Goal: Obtain resource: Download file/media

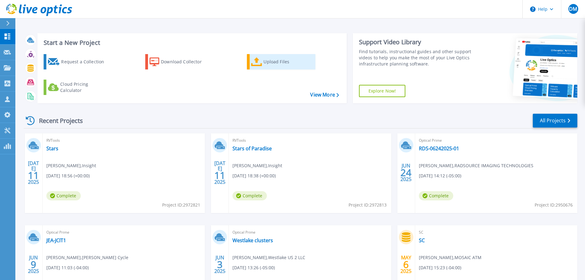
click at [260, 62] on icon at bounding box center [256, 61] width 11 height 9
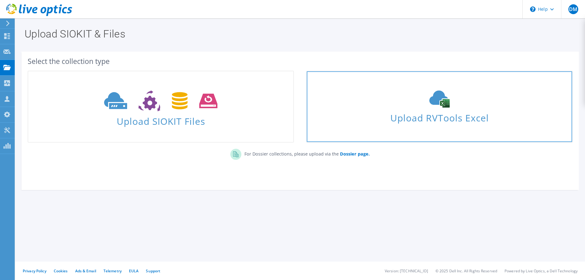
click at [405, 120] on span "Upload RVTools Excel" at bounding box center [439, 116] width 265 height 13
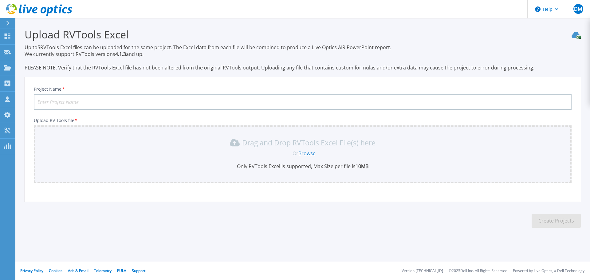
click at [311, 154] on link "Browse" at bounding box center [306, 153] width 17 height 7
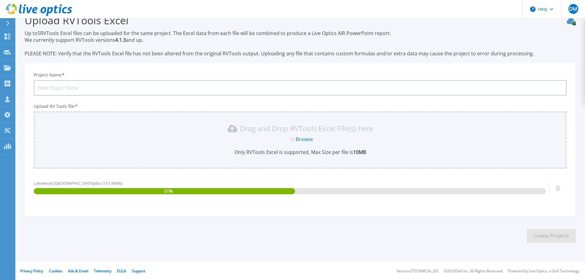
scroll to position [14, 0]
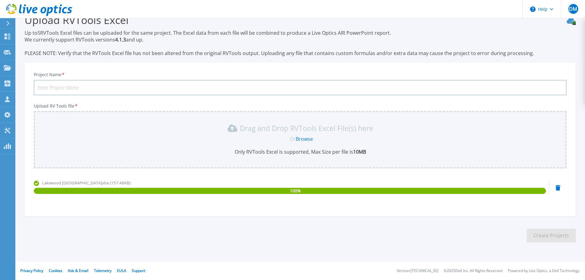
click at [47, 88] on input "Project Name *" at bounding box center [300, 87] width 533 height 15
type input "Lakewood"
click at [535, 235] on button "Create Projects" at bounding box center [551, 236] width 49 height 14
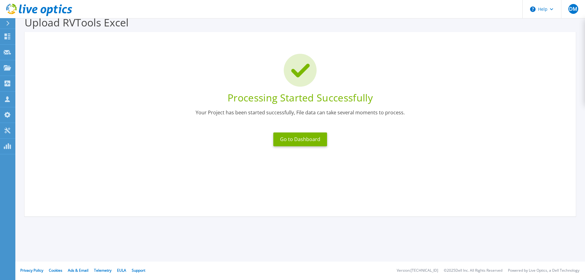
scroll to position [12, 0]
click at [297, 137] on button "Go to Dashboard" at bounding box center [300, 139] width 54 height 14
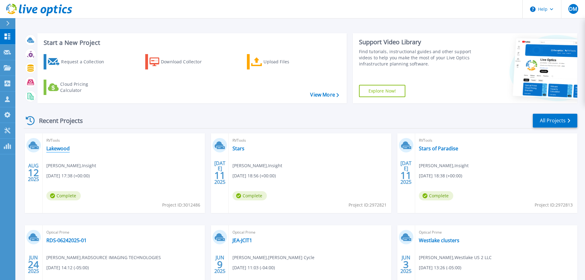
click at [58, 150] on link "Lakewood" at bounding box center [57, 148] width 23 height 6
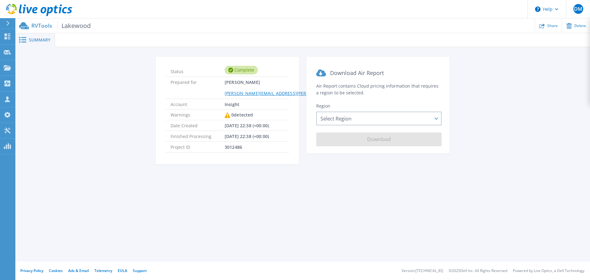
click at [33, 42] on span "Summary" at bounding box center [40, 40] width 22 height 4
click at [22, 40] on rect at bounding box center [23, 39] width 5 height 1
click at [33, 39] on span "Summary" at bounding box center [40, 40] width 22 height 4
click at [42, 25] on p "RVTools Lakewood" at bounding box center [60, 25] width 59 height 7
click at [82, 26] on span "Lakewood" at bounding box center [73, 25] width 33 height 7
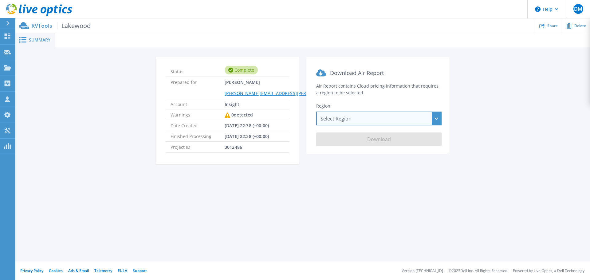
click at [371, 123] on div "Select Region [GEOGRAPHIC_DATA] ([GEOGRAPHIC_DATA]) [GEOGRAPHIC_DATA] ([GEOGRAP…" at bounding box center [378, 119] width 125 height 14
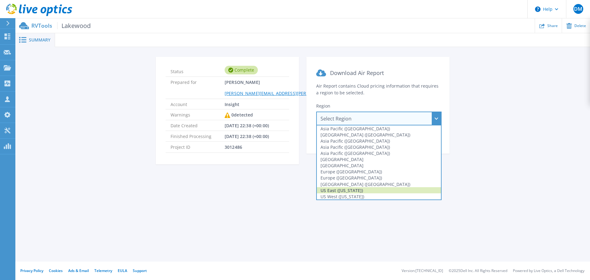
click at [356, 192] on div "US East ([US_STATE])" at bounding box center [379, 190] width 124 height 6
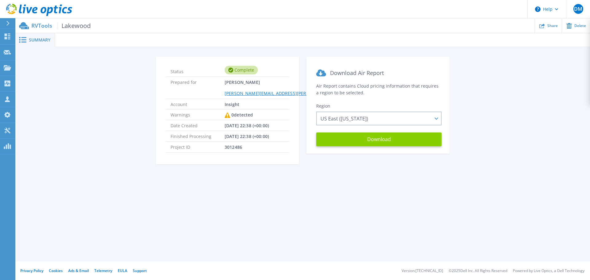
click at [391, 141] on button "Download" at bounding box center [378, 139] width 125 height 14
